Goal: Task Accomplishment & Management: Manage account settings

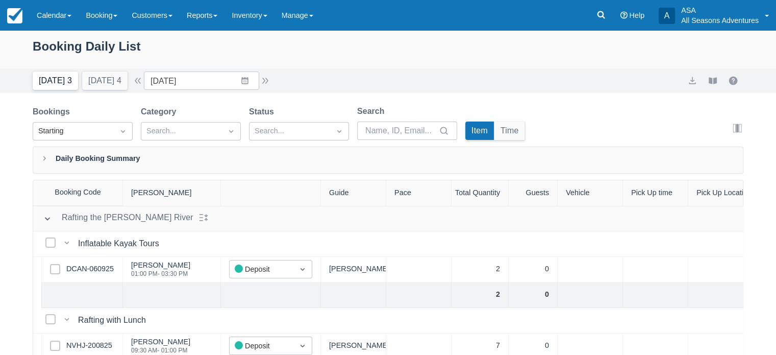
click at [48, 85] on button "Today 3" at bounding box center [55, 80] width 45 height 18
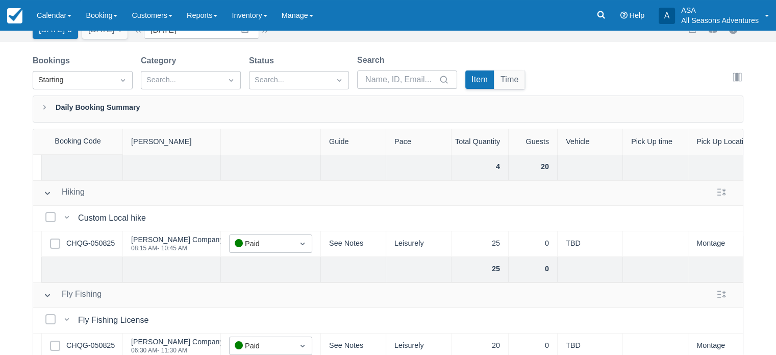
scroll to position [179, 0]
click at [93, 238] on link "CHQG-050825" at bounding box center [90, 242] width 48 height 11
click at [99, 245] on link "CHQG-050825" at bounding box center [90, 242] width 48 height 11
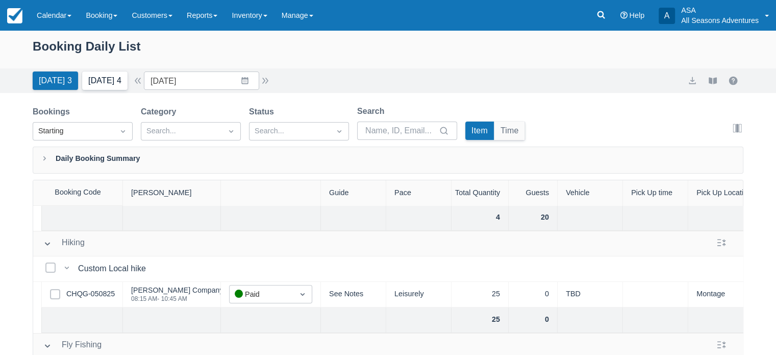
click at [98, 83] on button "Tomorrow 4" at bounding box center [104, 80] width 45 height 18
type input "09/09/25"
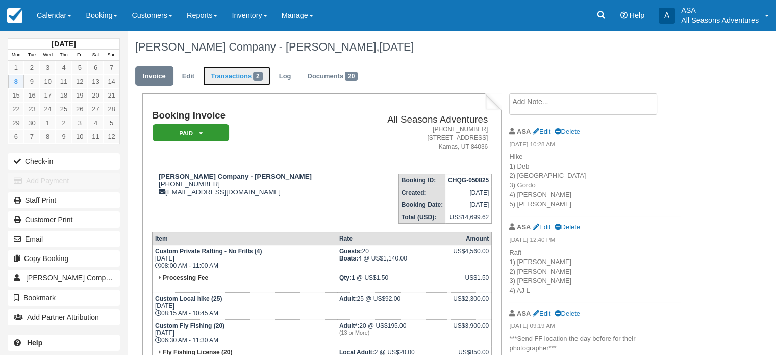
click at [234, 79] on link "Transactions 2" at bounding box center [236, 76] width 67 height 20
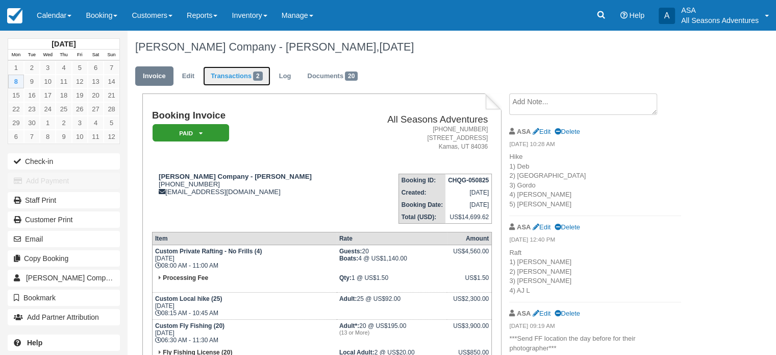
click at [241, 78] on link "Transactions 2" at bounding box center [236, 76] width 67 height 20
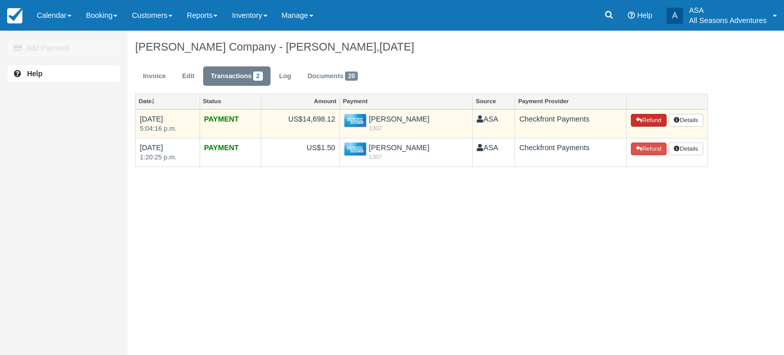
click at [641, 122] on button "Refund" at bounding box center [648, 120] width 36 height 13
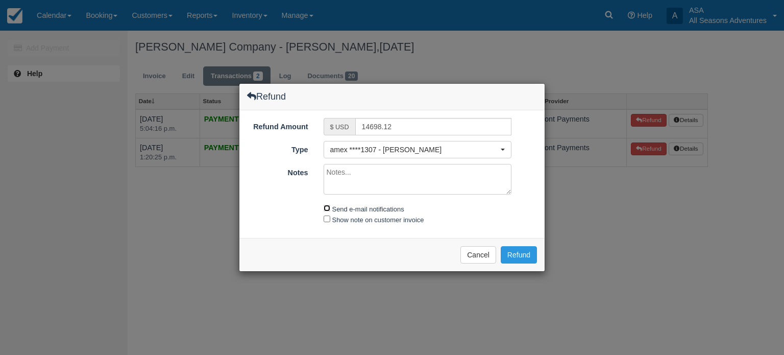
click at [325, 206] on input "Send e-mail notifications" at bounding box center [326, 208] width 7 height 7
checkbox input "true"
click at [524, 253] on button "Refund" at bounding box center [518, 254] width 36 height 17
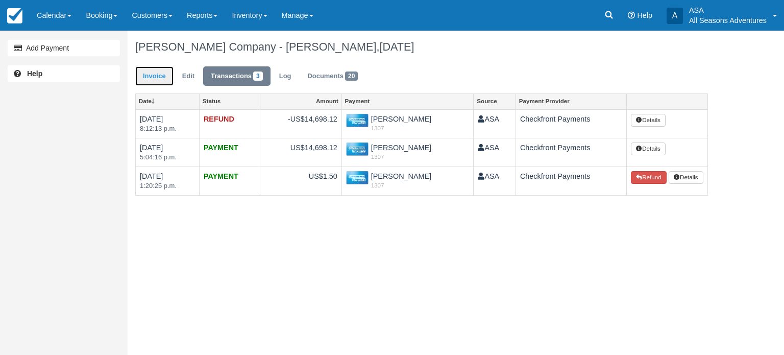
click at [153, 80] on link "Invoice" at bounding box center [154, 76] width 38 height 20
